Goal: Task Accomplishment & Management: Complete application form

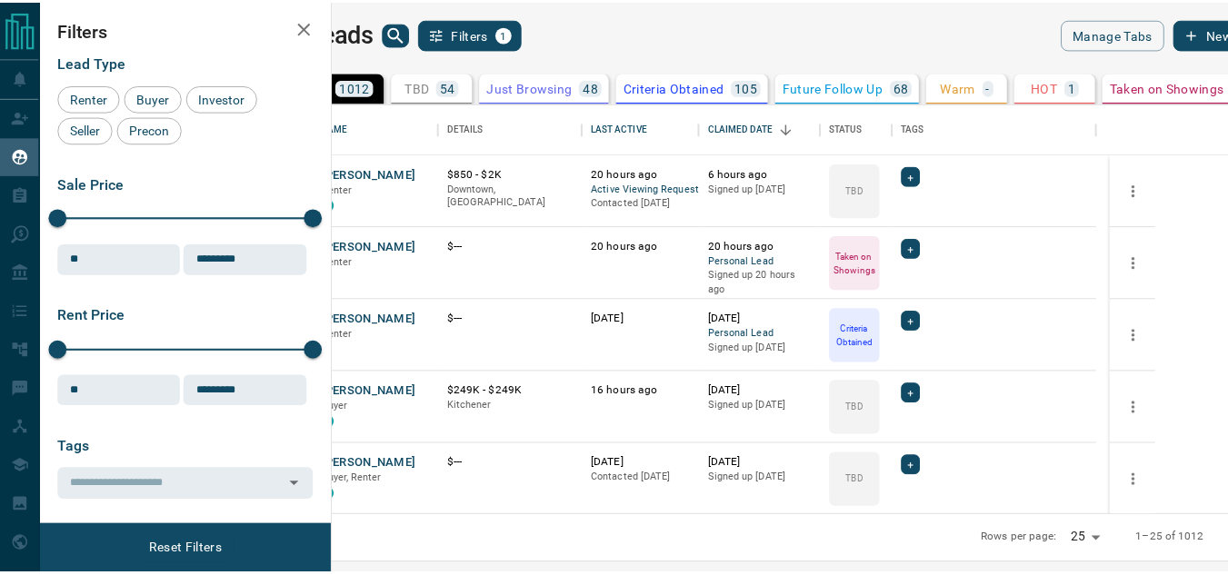
scroll to position [399, 884]
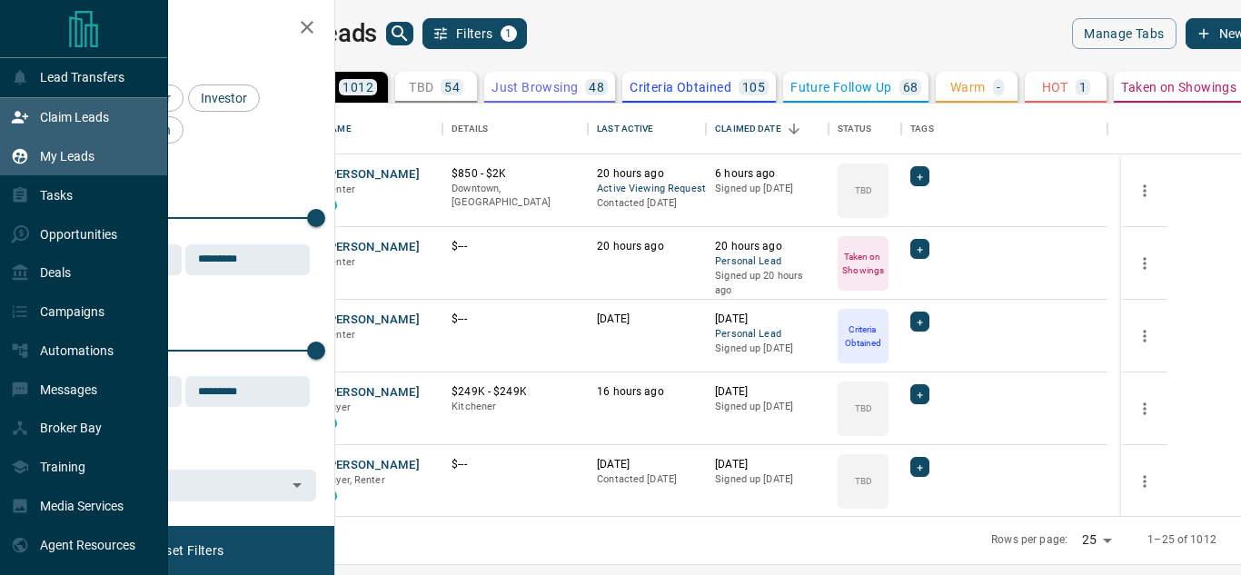
click at [11, 126] on icon at bounding box center [20, 117] width 18 height 18
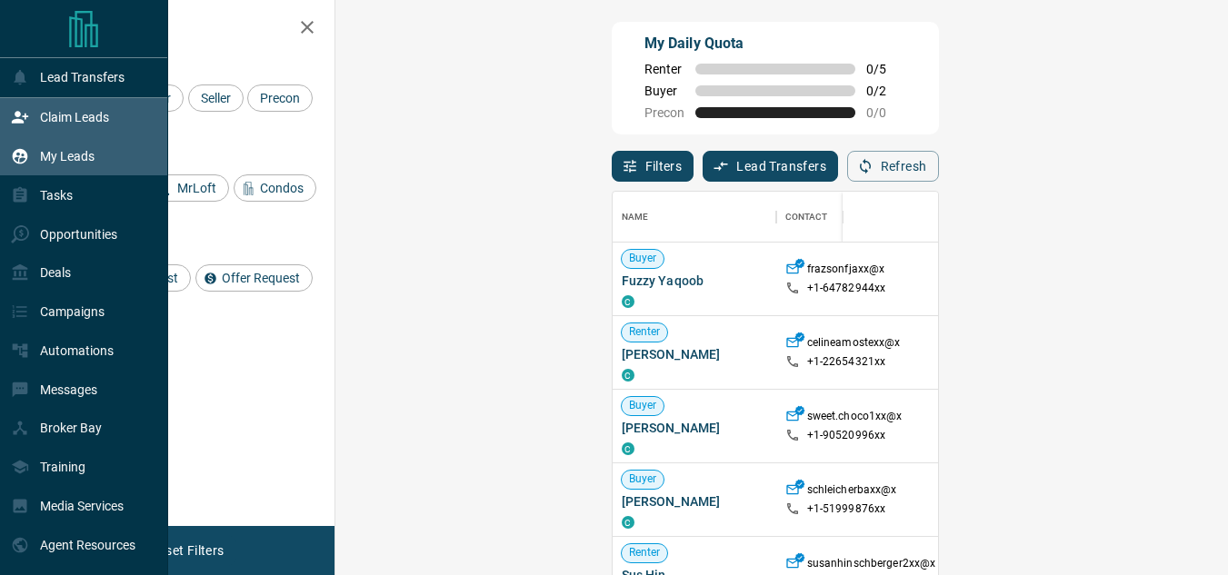
click at [34, 154] on div "My Leads" at bounding box center [53, 157] width 84 height 30
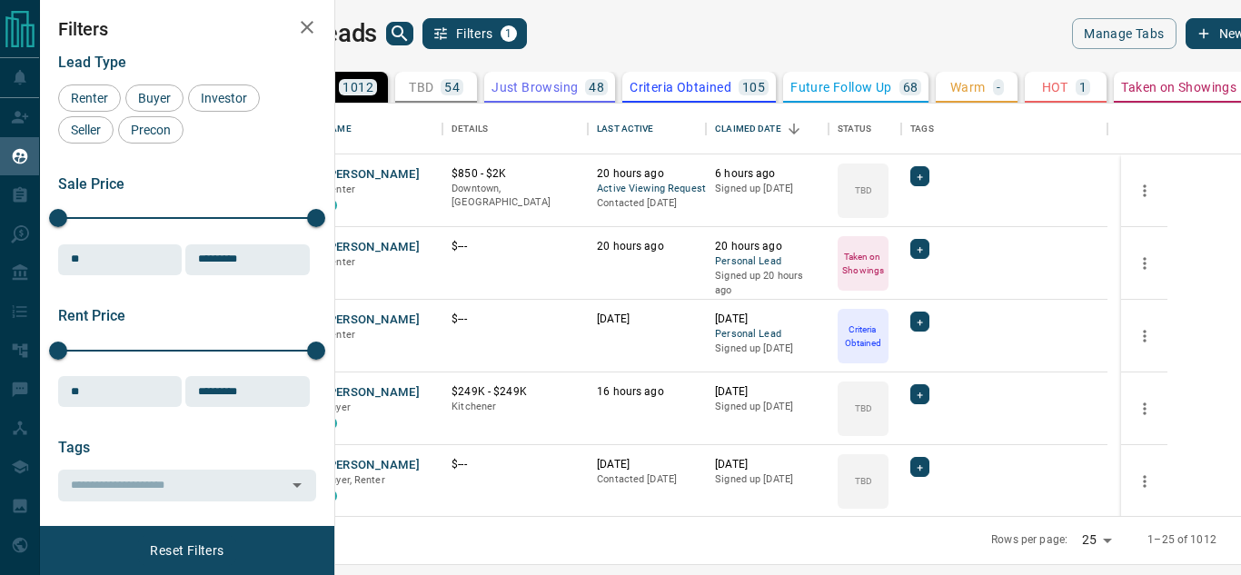
scroll to position [399, 884]
click at [1186, 35] on button "New Lead" at bounding box center [1238, 33] width 104 height 31
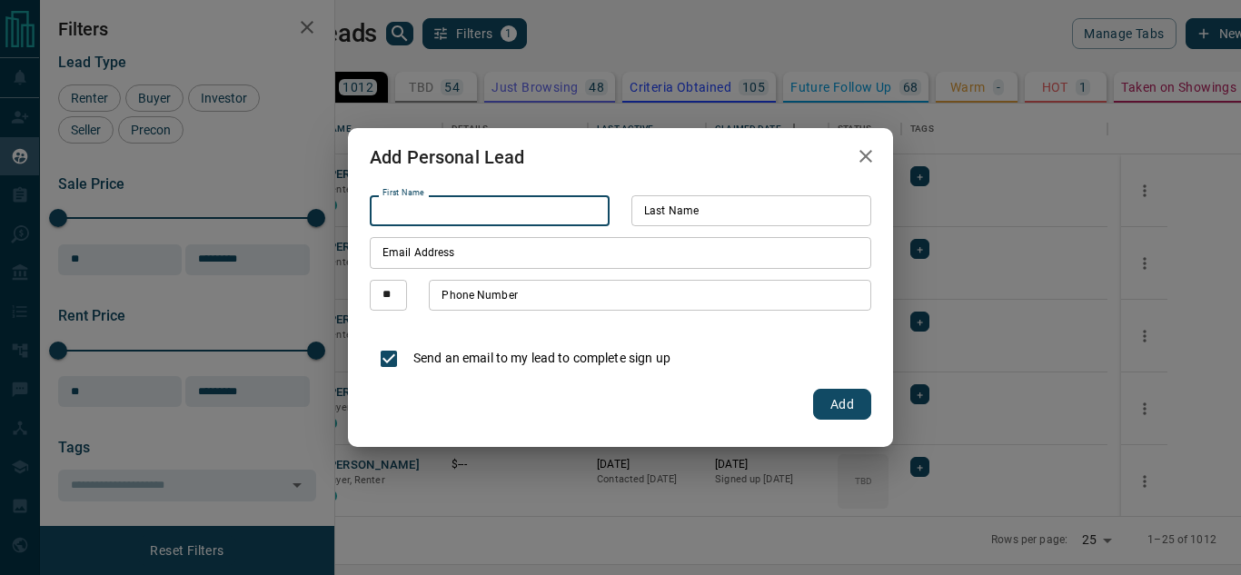
click at [552, 215] on input "First Name" at bounding box center [490, 210] width 240 height 31
type input "*****"
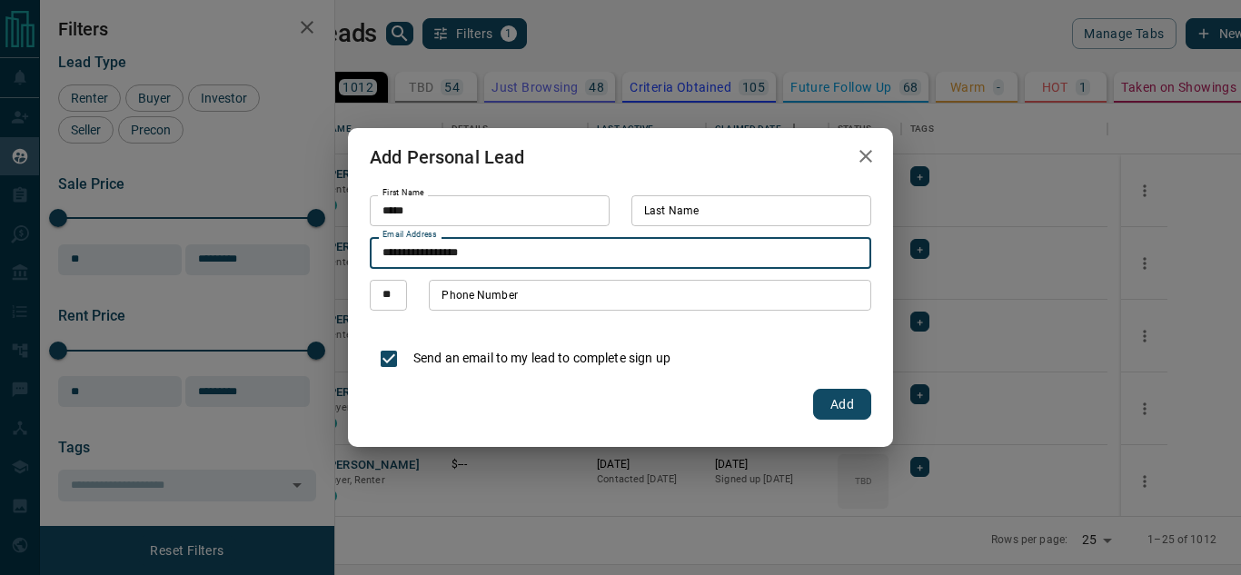
type input "**********"
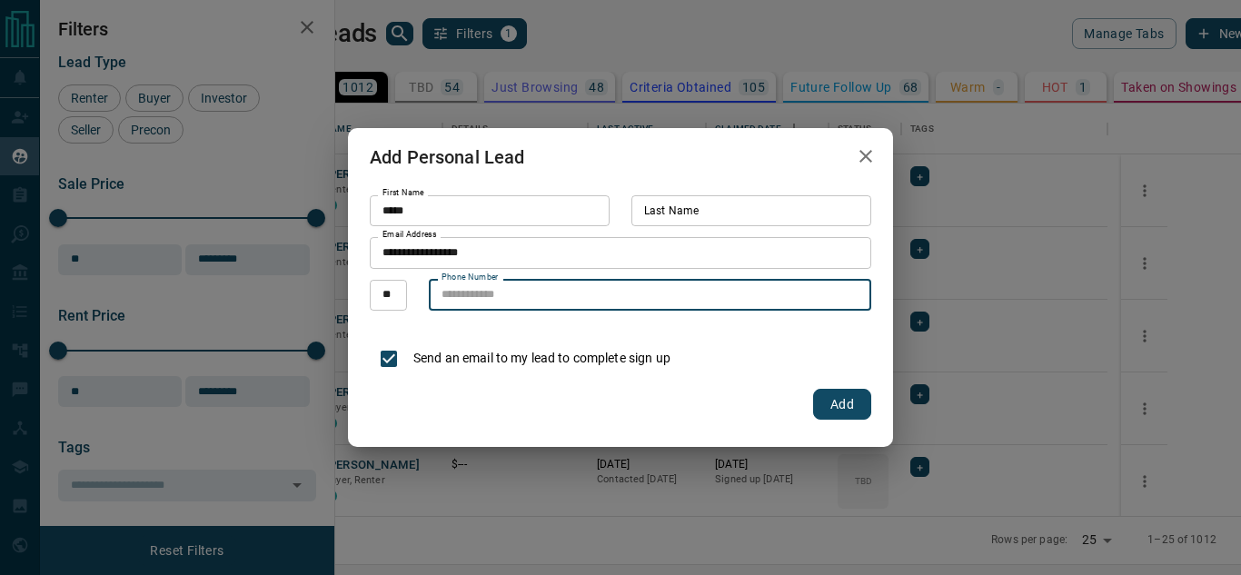
click at [722, 300] on input "Phone Number" at bounding box center [650, 295] width 443 height 31
type input "**********"
click at [819, 403] on button "Add" at bounding box center [842, 404] width 58 height 31
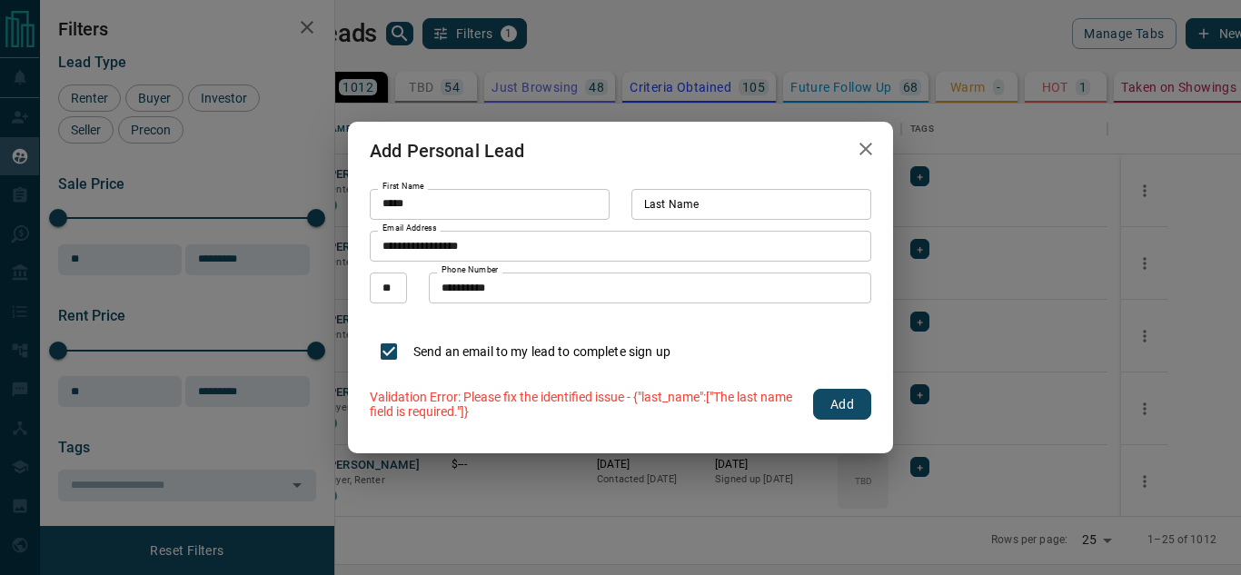
click at [721, 202] on input "Last Name" at bounding box center [752, 204] width 240 height 31
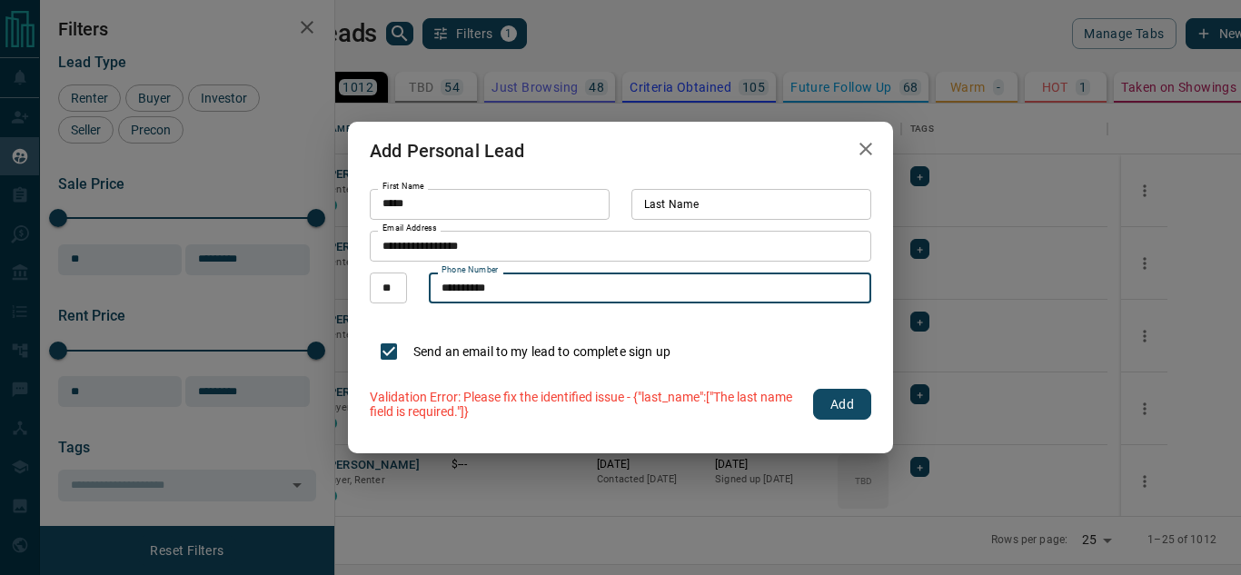
drag, startPoint x: 553, startPoint y: 290, endPoint x: 376, endPoint y: 284, distance: 177.3
click at [376, 284] on div "**********" at bounding box center [621, 288] width 502 height 31
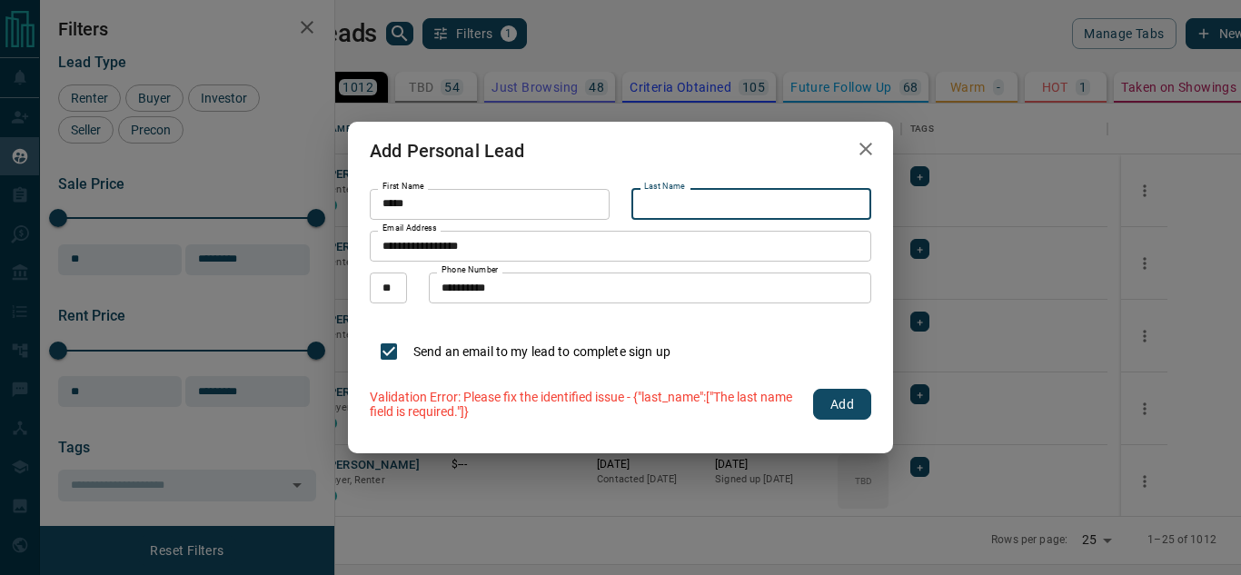
click at [662, 200] on input "Last Name" at bounding box center [752, 204] width 240 height 31
click at [772, 207] on input "Last Name" at bounding box center [752, 204] width 240 height 31
type input "*"
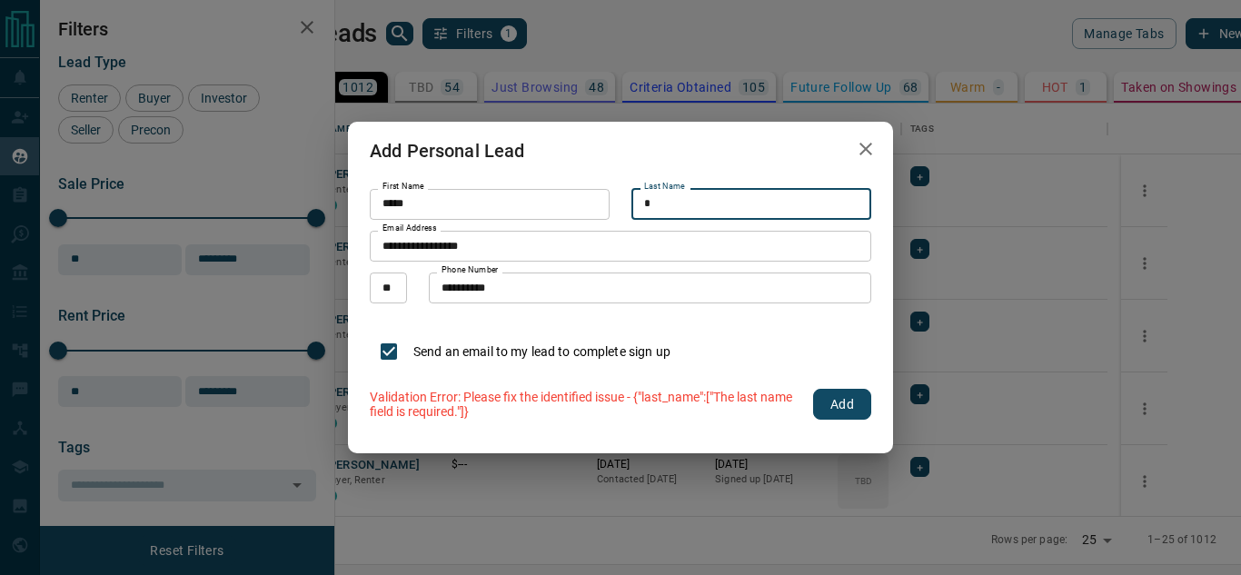
click at [832, 416] on button "Add" at bounding box center [842, 404] width 58 height 31
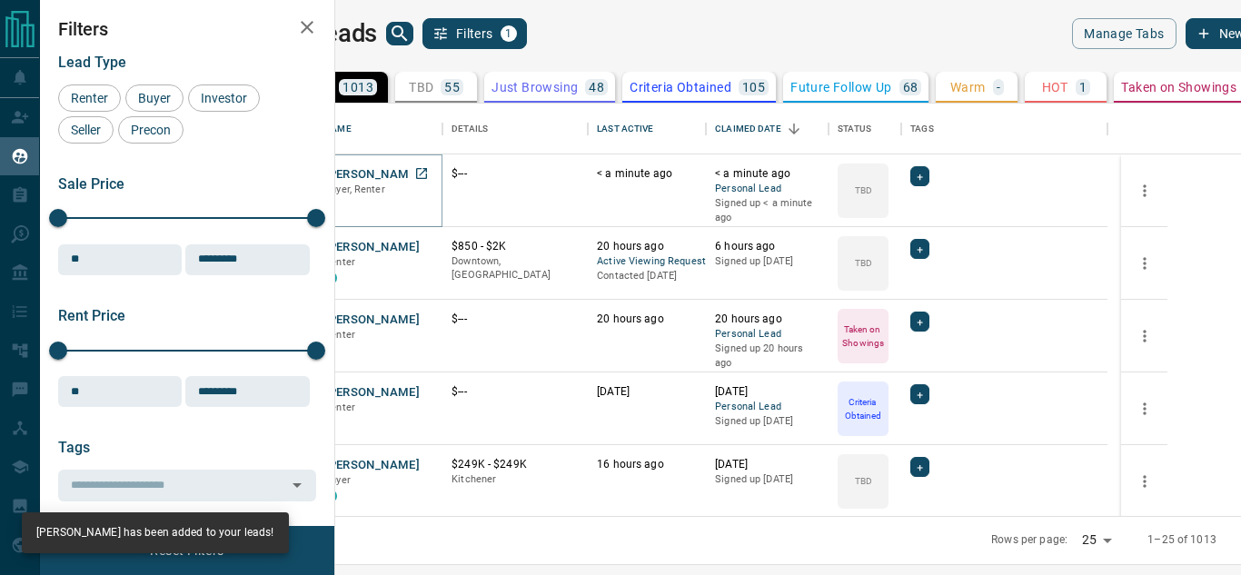
click at [432, 174] on button "[PERSON_NAME] D" at bounding box center [377, 174] width 107 height 17
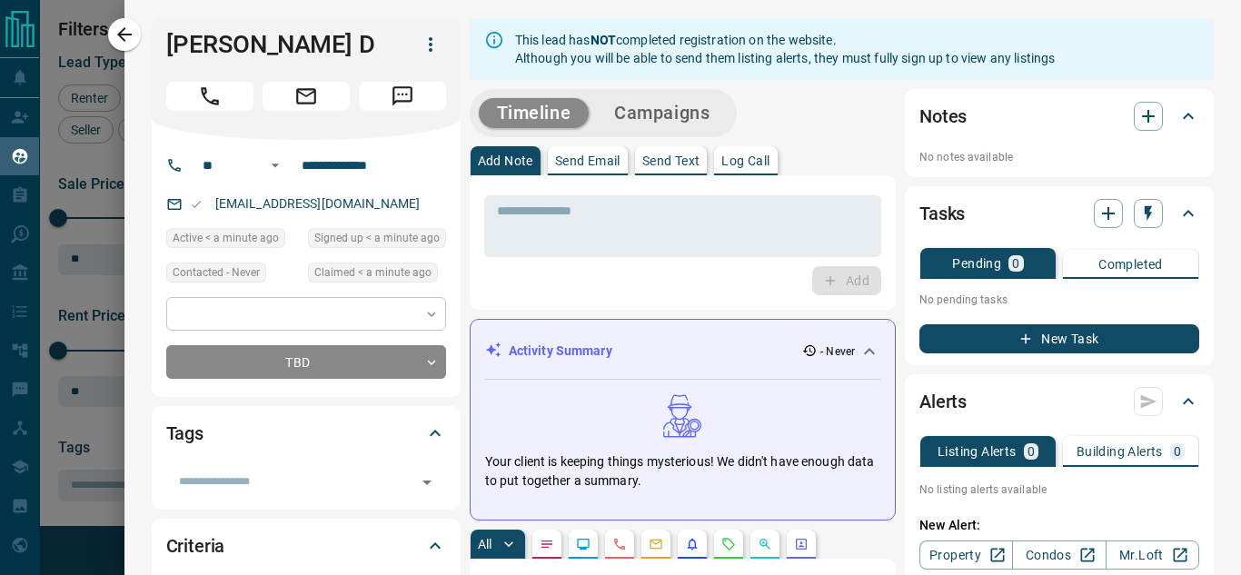
click at [306, 323] on body "Lead Transfers Claim Leads My Leads Tasks Opportunities Deals Campaigns Automat…" at bounding box center [620, 276] width 1241 height 552
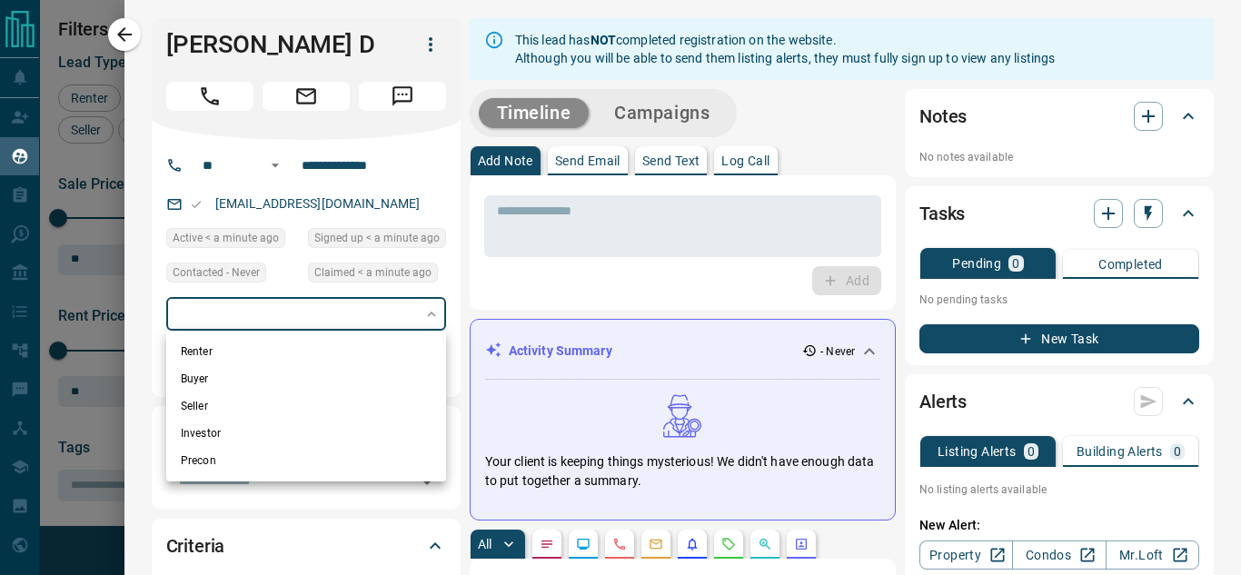
click at [234, 353] on li "Renter" at bounding box center [306, 351] width 280 height 27
type input "**********"
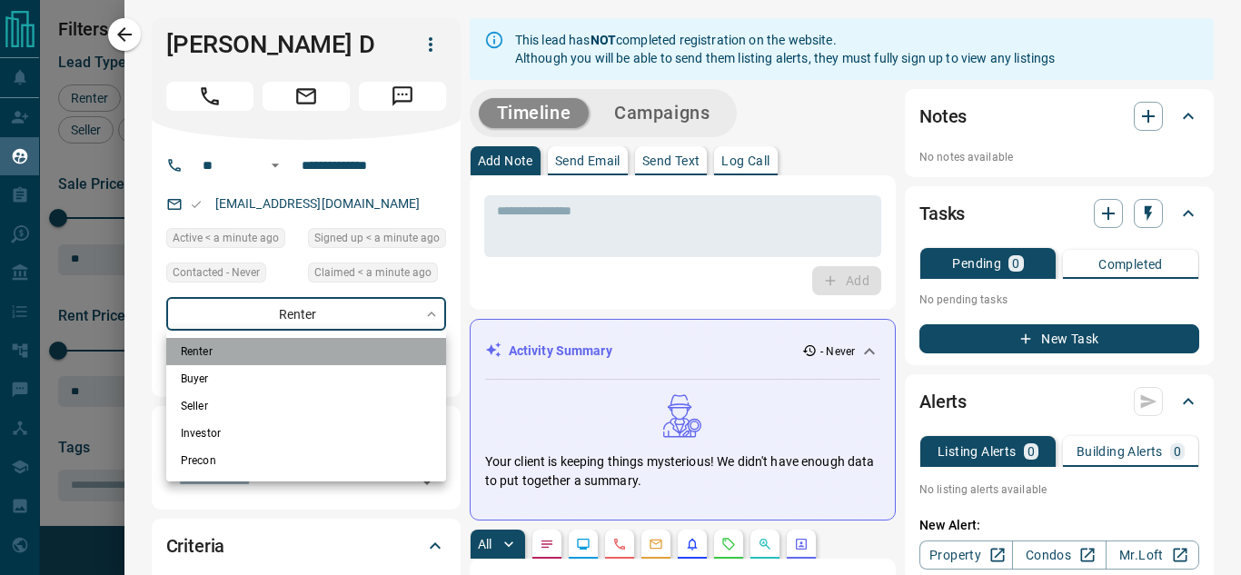
click at [234, 352] on li "Renter" at bounding box center [306, 351] width 280 height 27
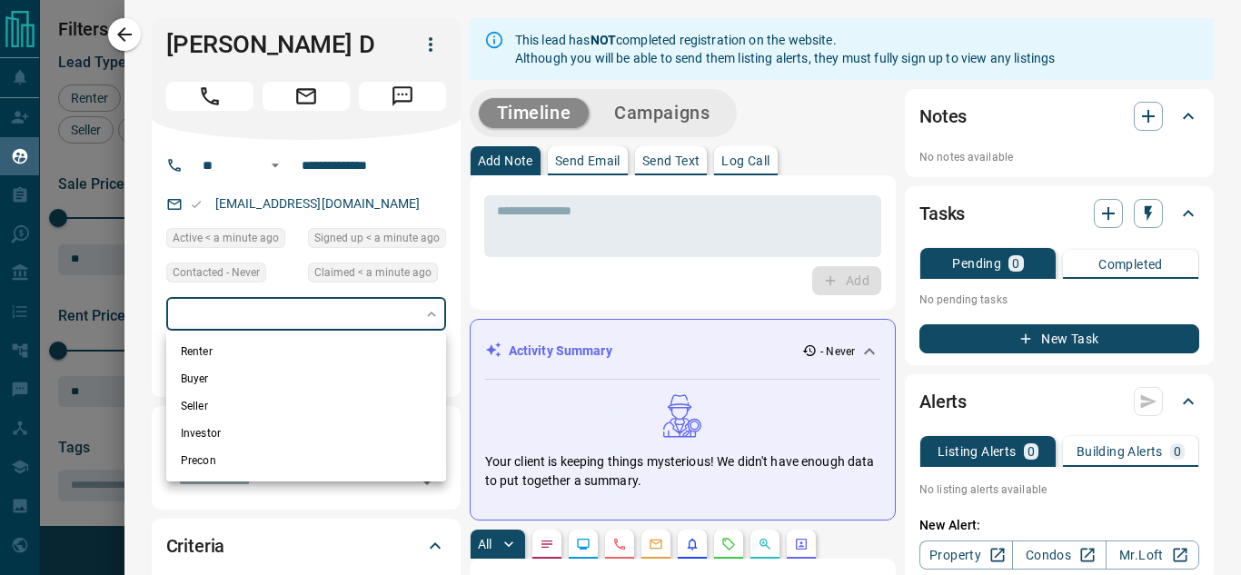
click at [234, 352] on li "Renter" at bounding box center [306, 351] width 280 height 27
type input "**********"
click at [510, 297] on div at bounding box center [620, 287] width 1241 height 575
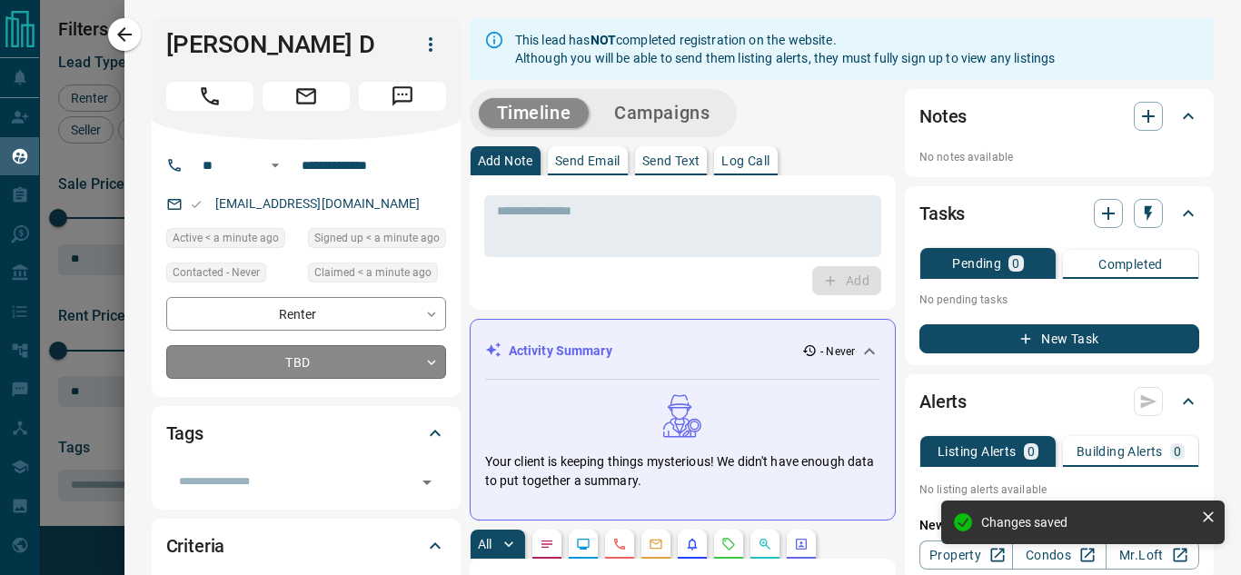
click at [404, 357] on body "Lead Transfers Claim Leads My Leads Tasks Opportunities Deals Campaigns Automat…" at bounding box center [620, 276] width 1241 height 552
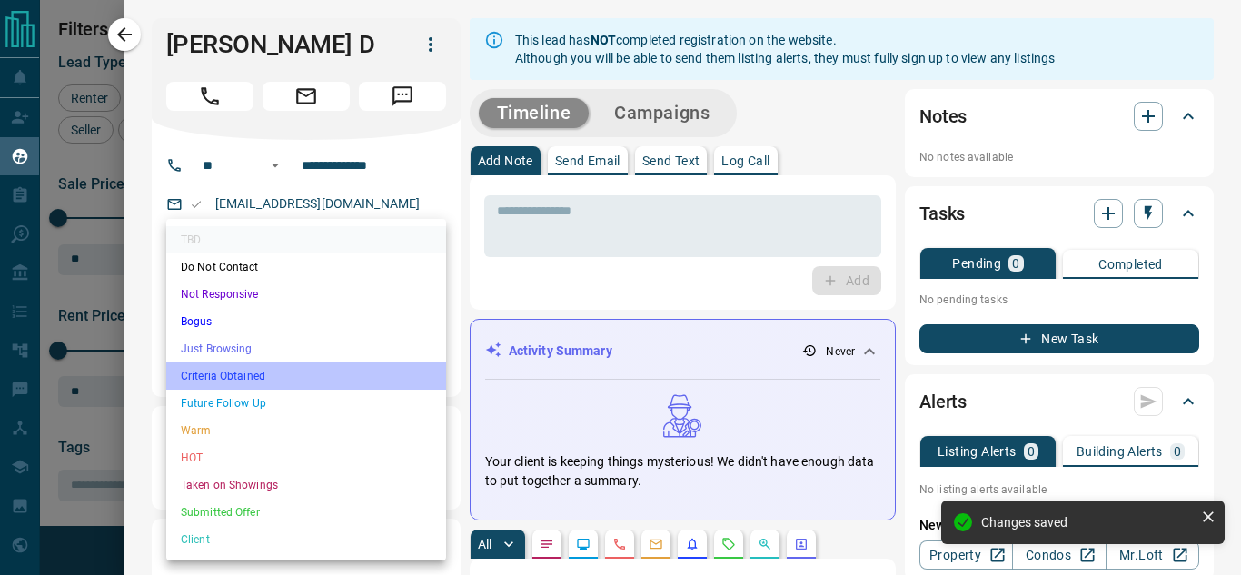
click at [231, 377] on li "Criteria Obtained" at bounding box center [306, 376] width 280 height 27
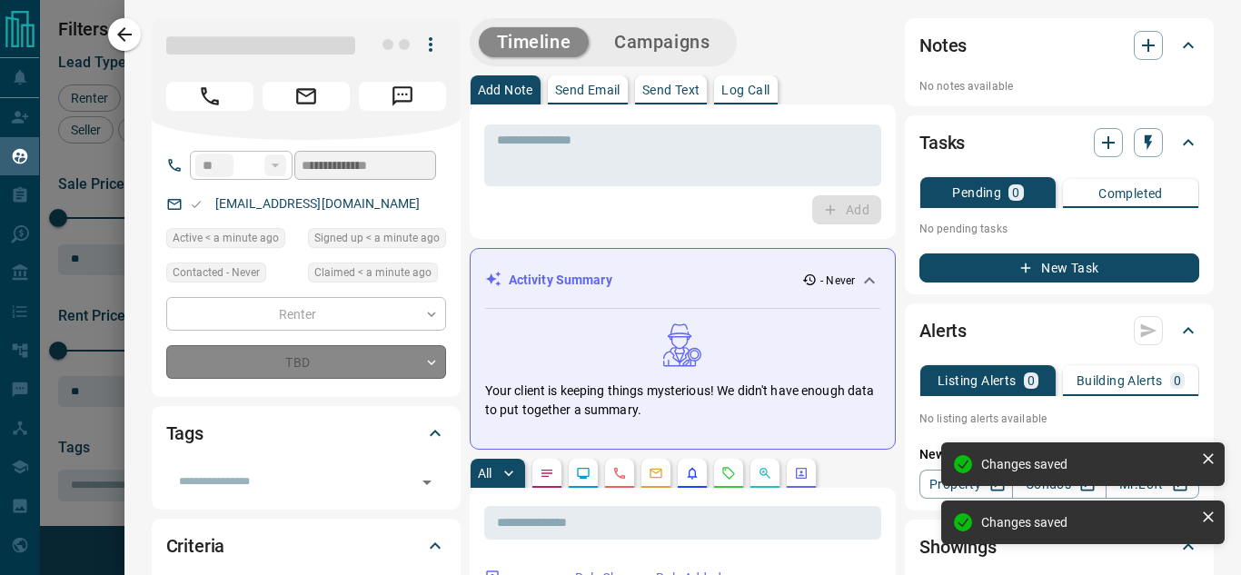
type input "*"
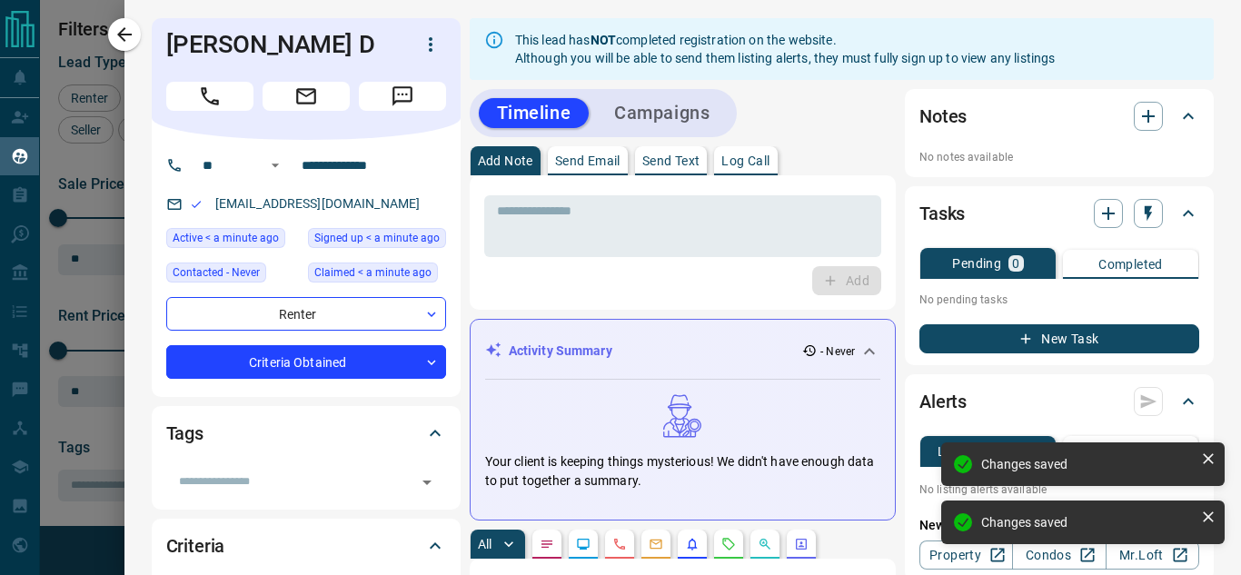
click at [859, 343] on icon at bounding box center [870, 352] width 22 height 22
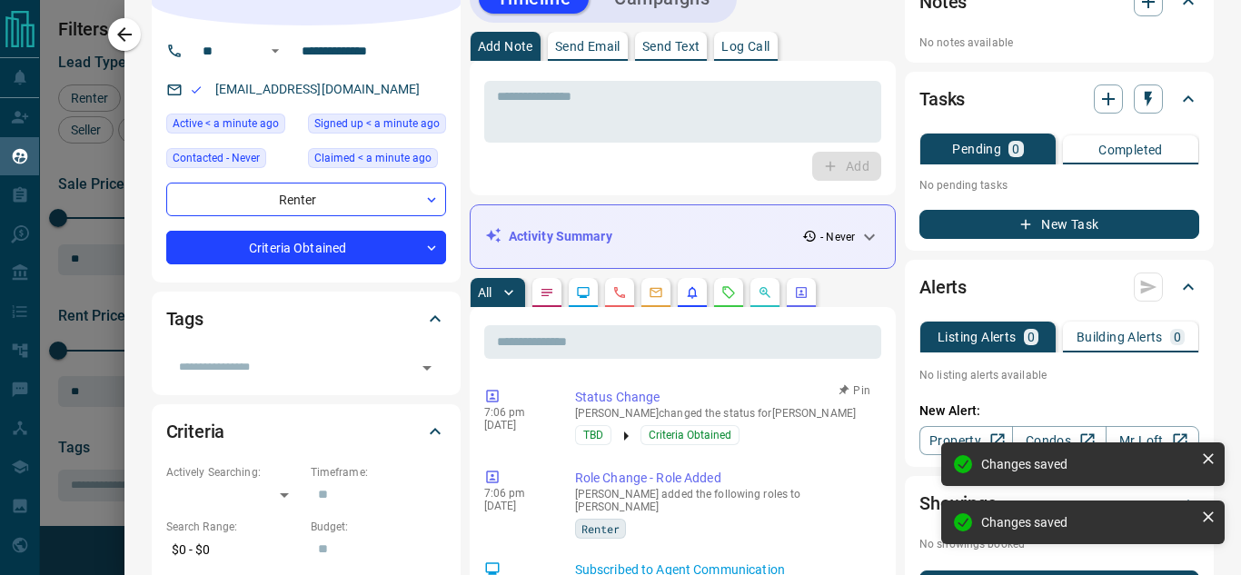
scroll to position [0, 0]
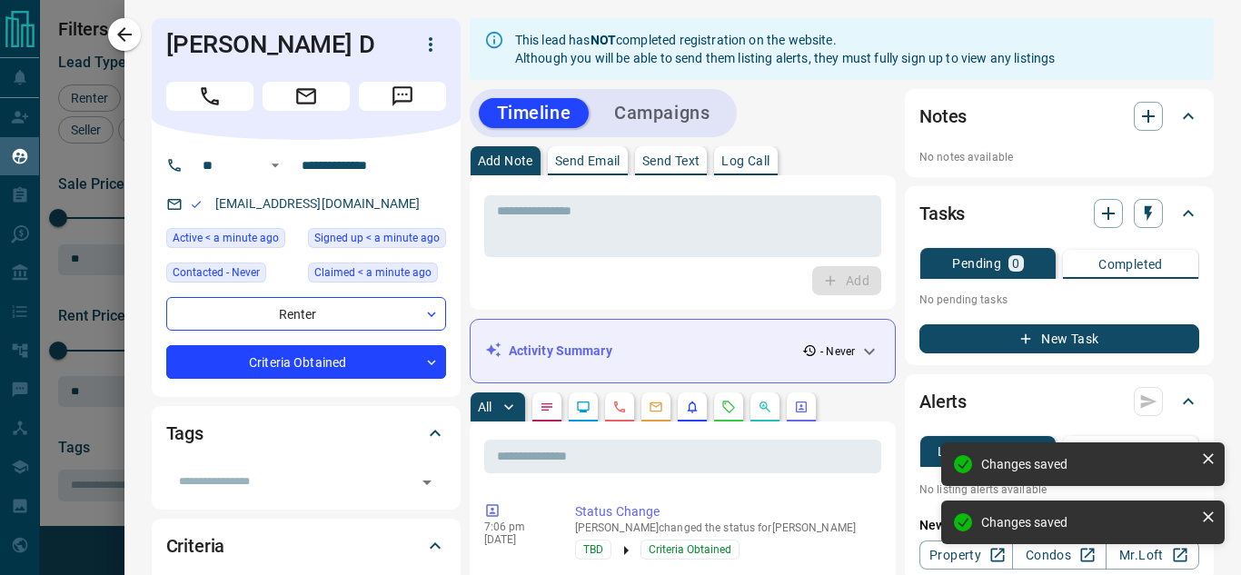
click at [658, 162] on p "Send Text" at bounding box center [671, 160] width 58 height 13
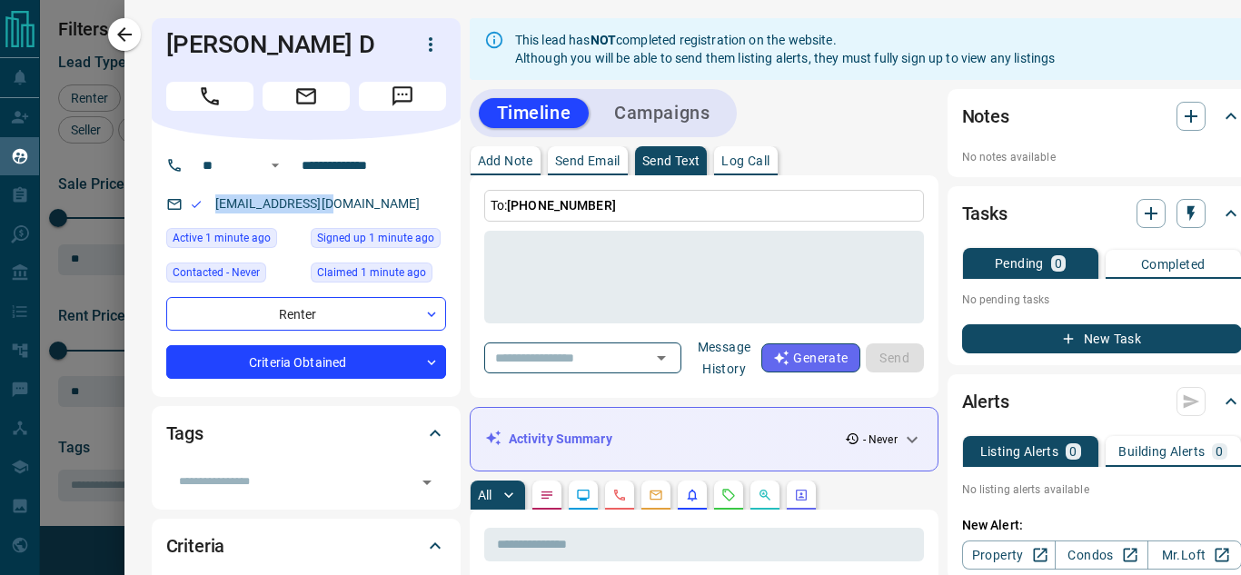
drag, startPoint x: 333, startPoint y: 199, endPoint x: 204, endPoint y: 210, distance: 130.4
click at [204, 210] on div "[EMAIL_ADDRESS][DOMAIN_NAME]" at bounding box center [306, 204] width 280 height 30
copy link "[EMAIL_ADDRESS][DOMAIN_NAME]"
click at [124, 31] on icon "button" at bounding box center [125, 35] width 22 height 22
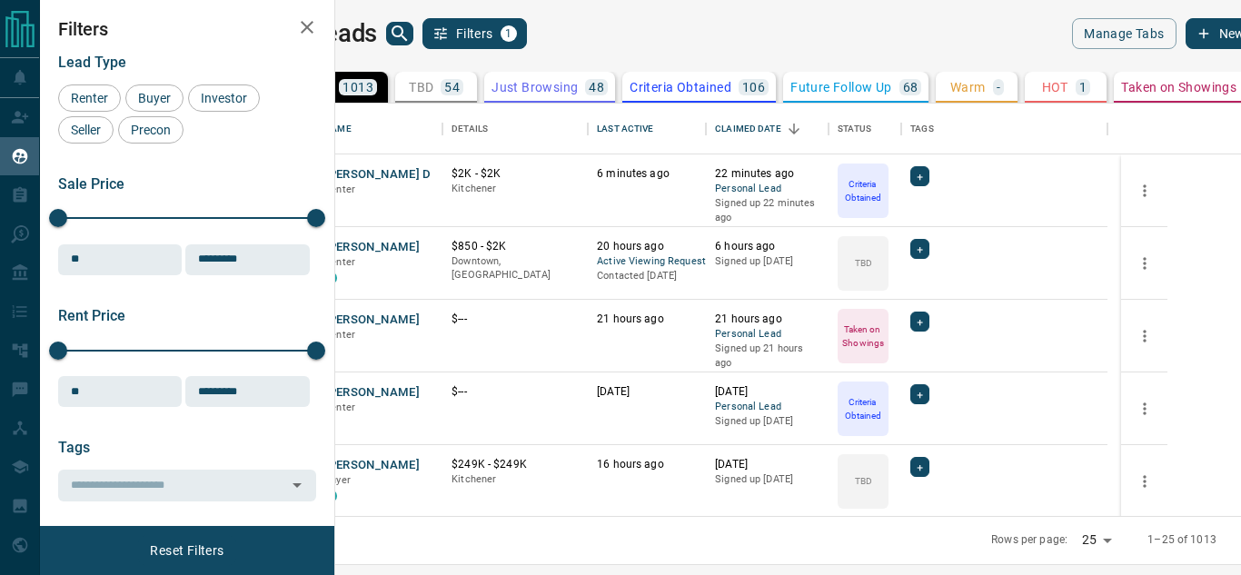
click at [411, 29] on icon "search button" at bounding box center [400, 34] width 22 height 22
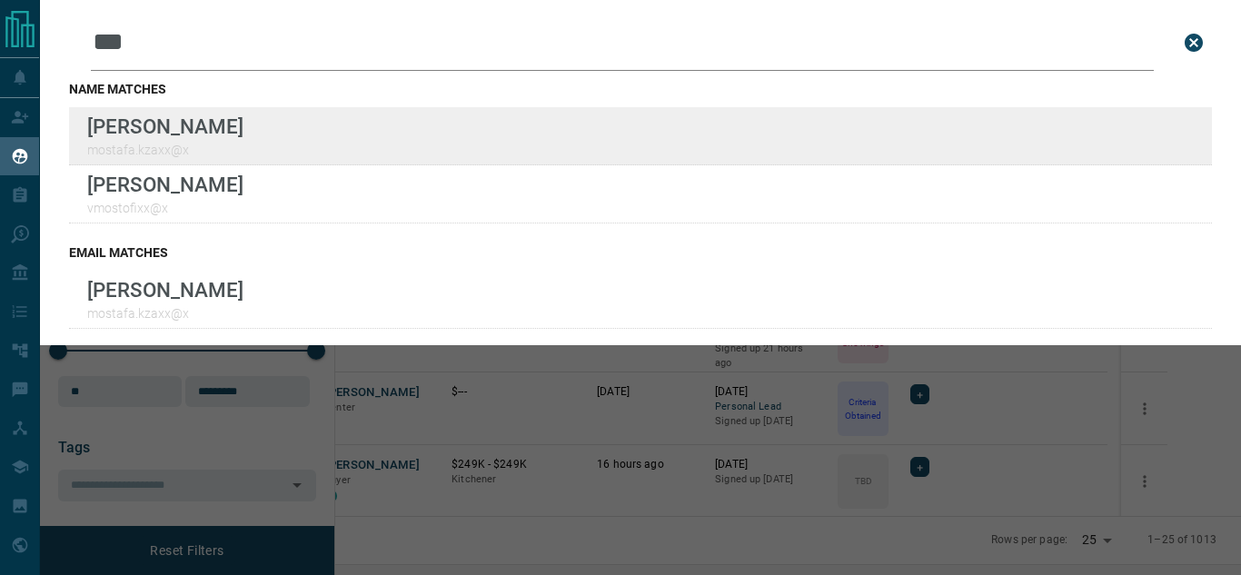
type input "***"
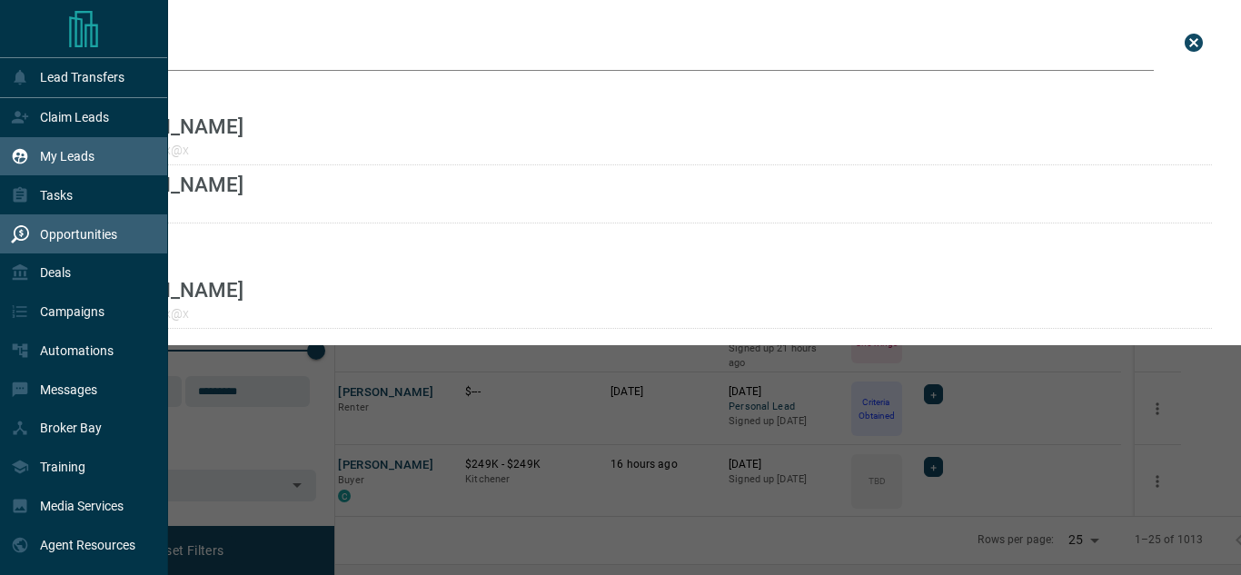
click at [3, 254] on div "Opportunities" at bounding box center [84, 233] width 168 height 39
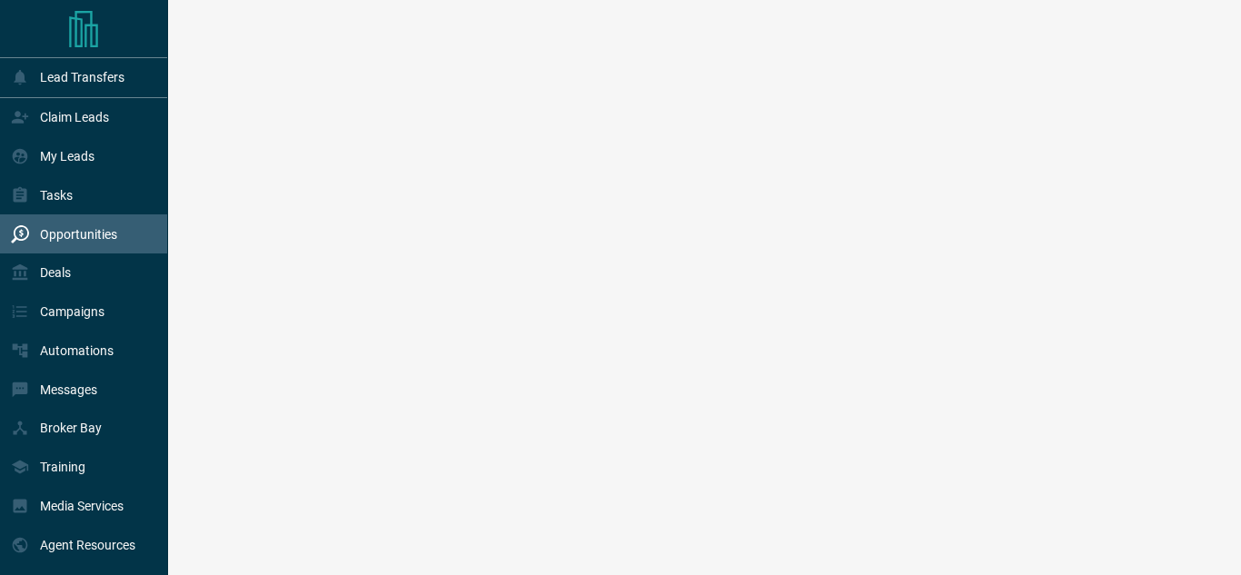
click at [101, 240] on p "Opportunities" at bounding box center [78, 234] width 77 height 15
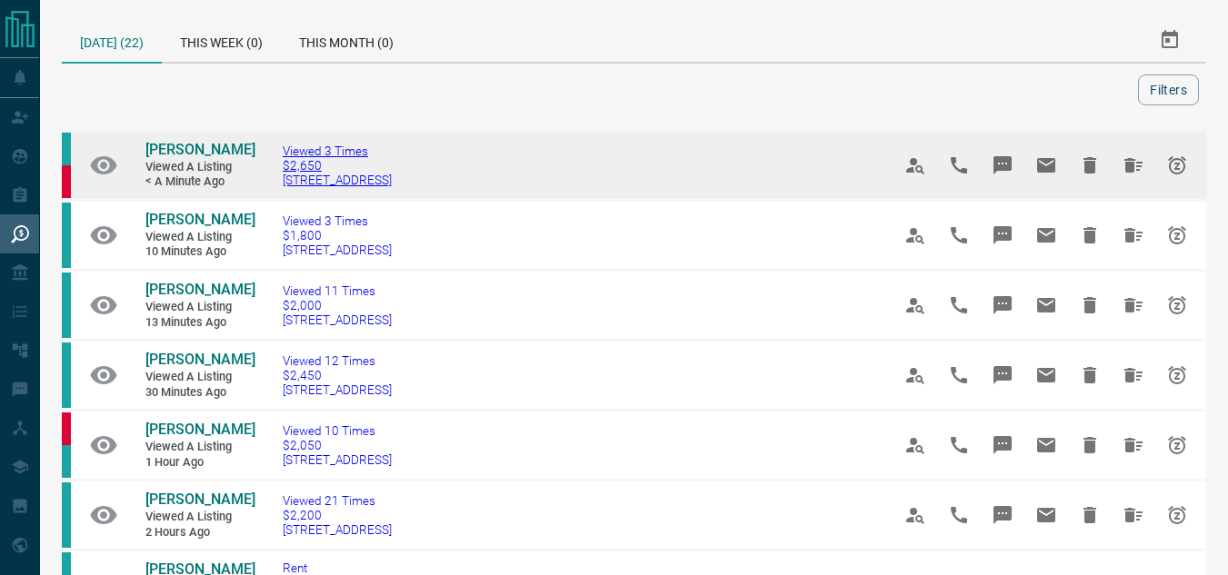
click at [353, 175] on span "[STREET_ADDRESS]" at bounding box center [337, 180] width 109 height 15
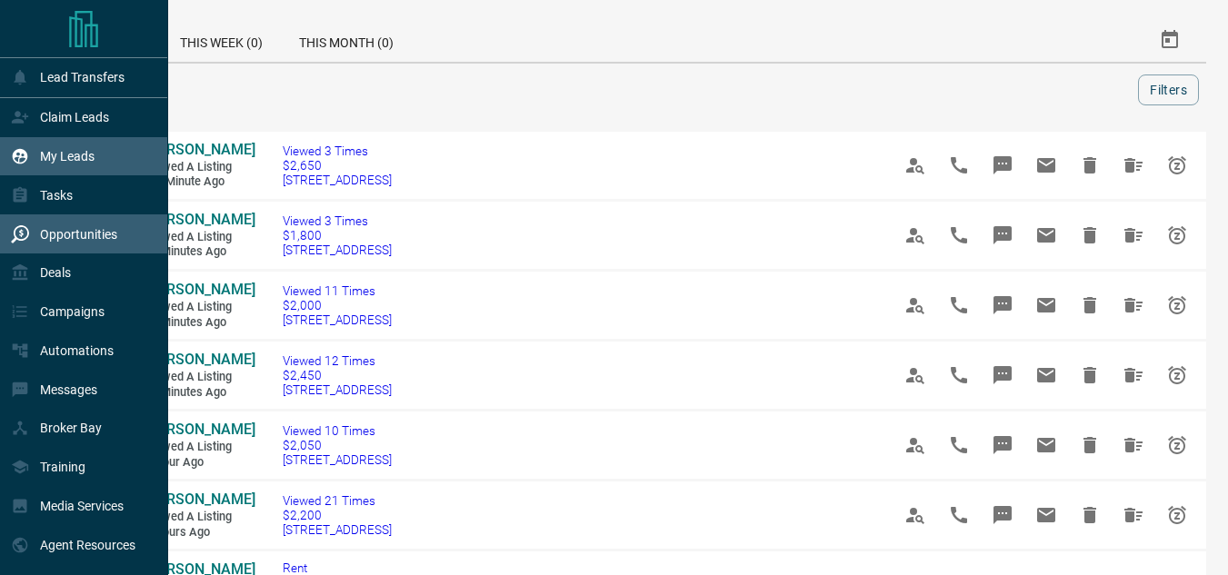
click at [25, 141] on div "My Leads" at bounding box center [84, 156] width 168 height 39
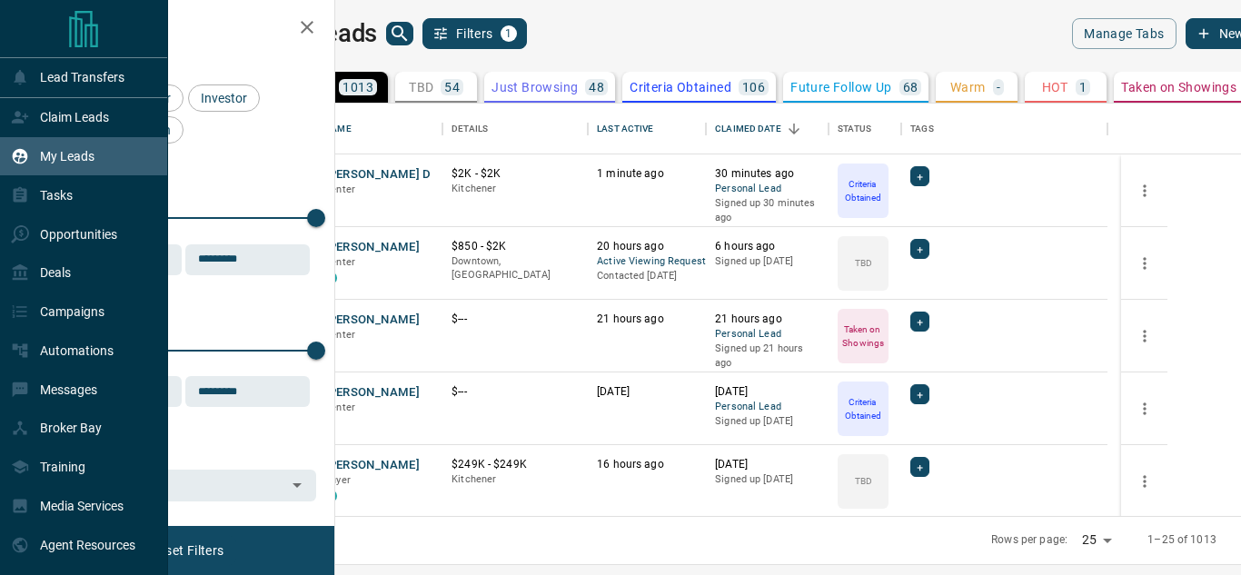
scroll to position [399, 884]
